Goal: Task Accomplishment & Management: Manage account settings

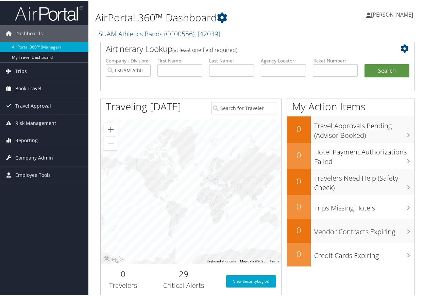
click at [28, 87] on span "Book Travel" at bounding box center [28, 87] width 26 height 17
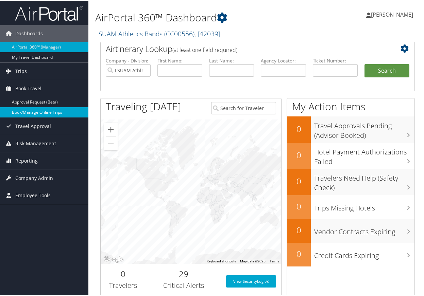
click at [23, 109] on link "Book/Manage Online Trips" at bounding box center [44, 111] width 88 height 10
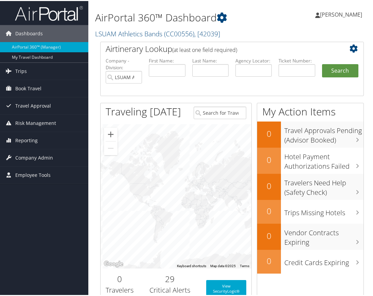
click at [338, 14] on span "[PERSON_NAME]" at bounding box center [341, 13] width 42 height 7
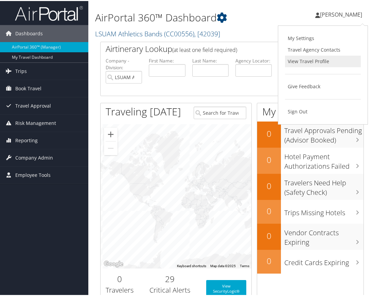
click at [306, 59] on link "View Travel Profile" at bounding box center [323, 61] width 76 height 12
